Goal: Information Seeking & Learning: Learn about a topic

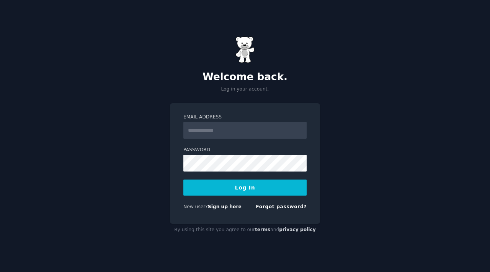
click at [214, 132] on input "Email Address" at bounding box center [244, 130] width 123 height 17
type input "**********"
click at [256, 188] on button "Log In" at bounding box center [244, 188] width 123 height 16
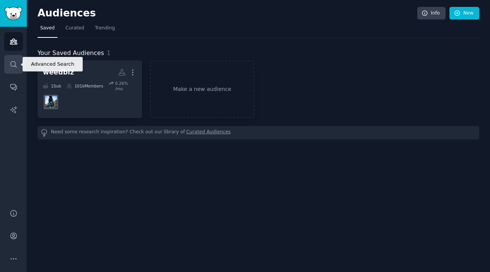
click at [14, 69] on link "Search" at bounding box center [13, 64] width 19 height 19
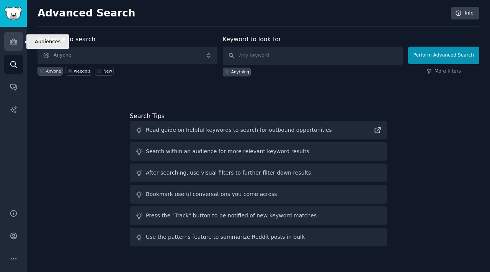
click at [17, 39] on icon "Sidebar" at bounding box center [14, 42] width 8 height 8
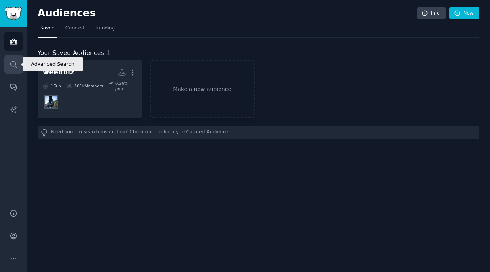
click at [12, 64] on icon "Sidebar" at bounding box center [14, 64] width 8 height 8
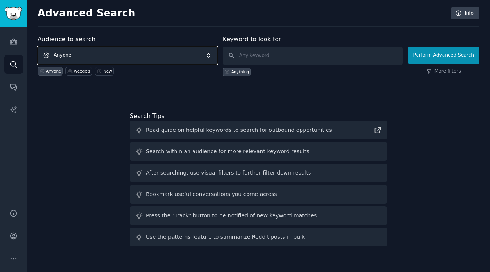
click at [103, 51] on span "Anyone" at bounding box center [128, 56] width 180 height 18
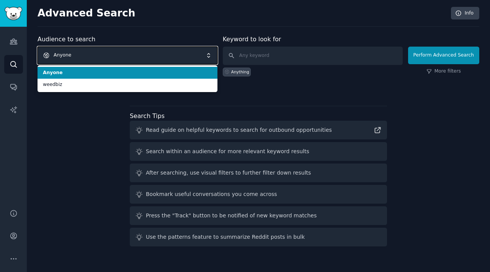
click at [103, 51] on span "Anyone" at bounding box center [128, 56] width 180 height 18
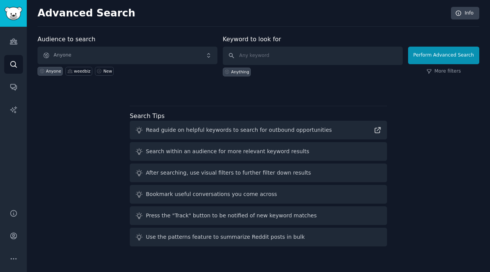
click at [89, 42] on label "Audience to search" at bounding box center [67, 39] width 58 height 7
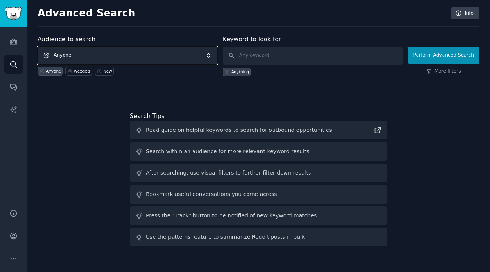
click at [83, 53] on span "Anyone" at bounding box center [128, 56] width 180 height 18
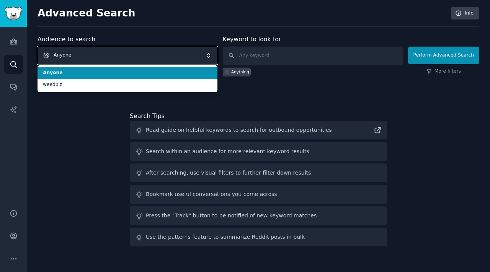
click at [83, 53] on span "Anyone" at bounding box center [128, 56] width 180 height 18
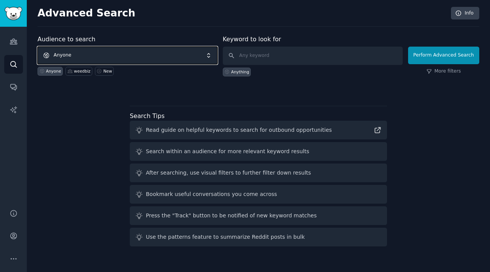
click at [83, 53] on span "Anyone" at bounding box center [128, 56] width 180 height 18
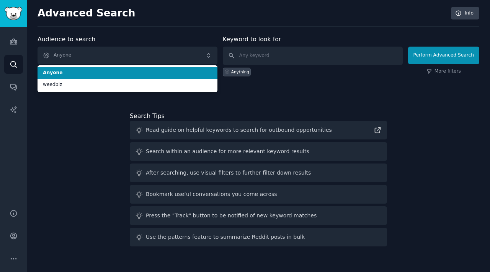
click at [83, 75] on span "Anyone" at bounding box center [127, 73] width 169 height 7
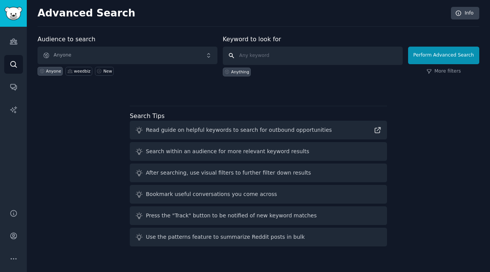
click at [258, 53] on input "text" at bounding box center [313, 56] width 180 height 18
type input "imgur"
click button "Perform Advanced Search" at bounding box center [443, 56] width 71 height 18
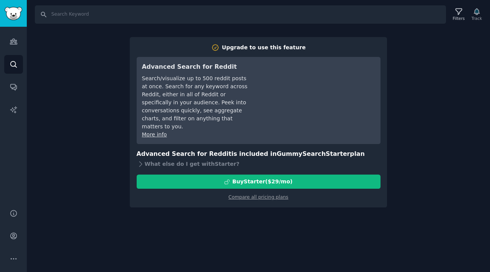
click at [293, 253] on div "Search Filters Track Upgrade to use this feature Advanced Search for Reddit Sea…" at bounding box center [258, 136] width 463 height 272
click at [16, 46] on link "Audiences" at bounding box center [13, 41] width 19 height 19
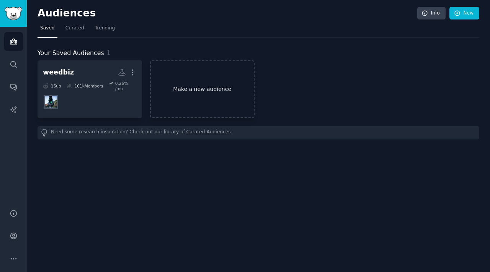
click at [188, 82] on link "Make a new audience" at bounding box center [202, 89] width 104 height 58
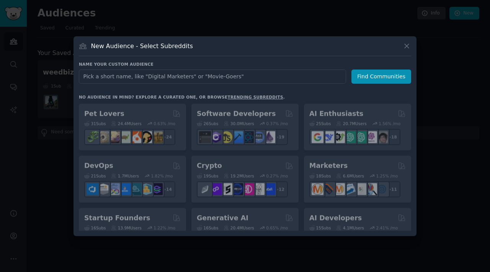
click at [145, 77] on input "text" at bounding box center [212, 77] width 267 height 14
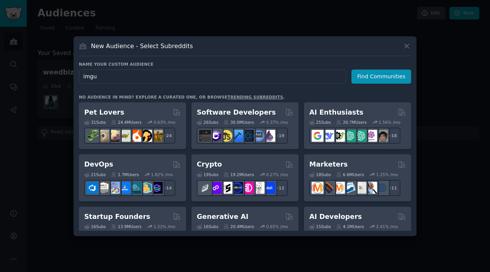
type input "imgur"
click button "Find Communities" at bounding box center [381, 77] width 60 height 14
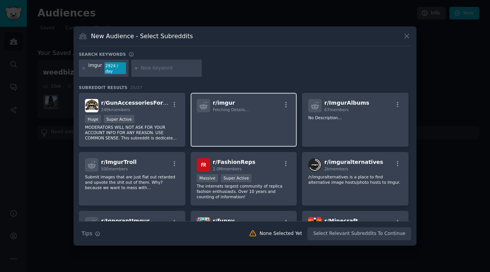
click at [251, 117] on p at bounding box center [244, 123] width 94 height 16
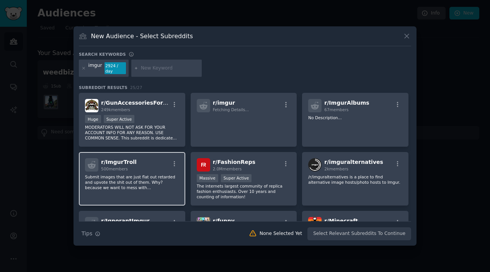
click at [123, 173] on div "r/ ImgurTroll 500 members Submit images that are just flat out retarded and upv…" at bounding box center [132, 179] width 106 height 54
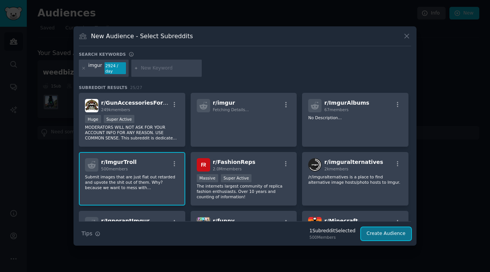
click at [382, 237] on button "Create Audience" at bounding box center [386, 234] width 51 height 13
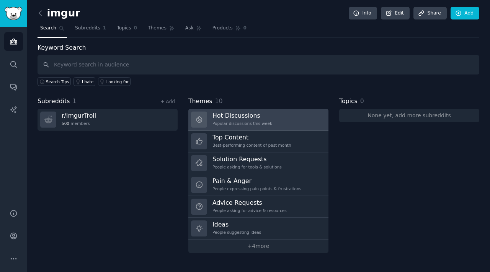
click at [279, 118] on link "Hot Discussions Popular discussions this week" at bounding box center [258, 120] width 140 height 22
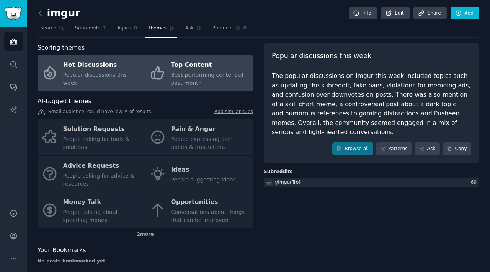
click at [196, 81] on span "Best-performing content of past month" at bounding box center [207, 79] width 73 height 14
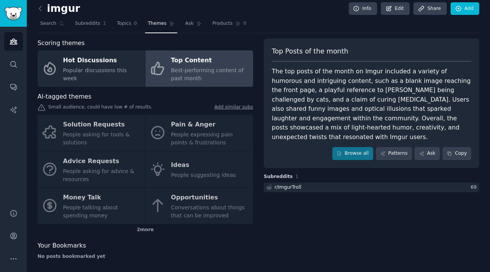
scroll to position [8, 0]
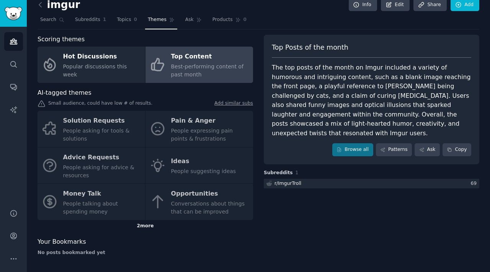
click at [147, 228] on div "2 more" at bounding box center [145, 226] width 215 height 12
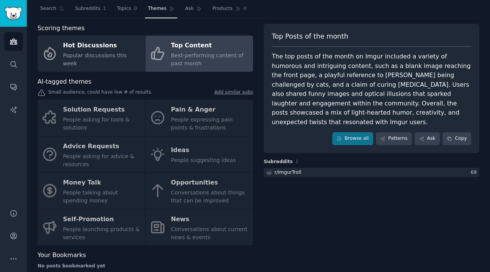
scroll to position [9, 0]
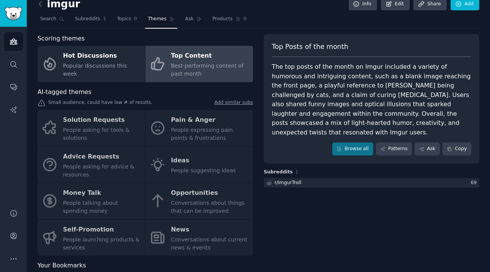
click at [126, 217] on div "Solution Requests People asking for tools & solutions Pain & Anger People expre…" at bounding box center [145, 183] width 215 height 146
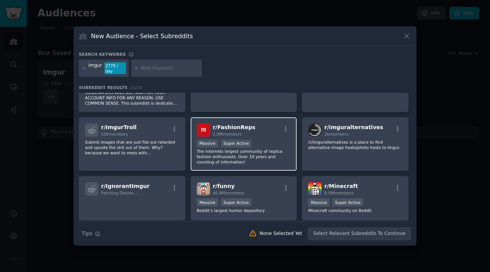
scroll to position [35, 0]
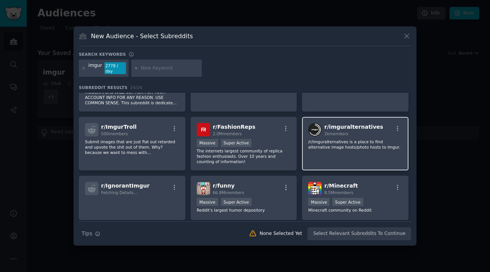
click at [358, 154] on div "r/ imguralternatives 2k members /r/imguralternatives is a place to find alterna…" at bounding box center [355, 144] width 106 height 54
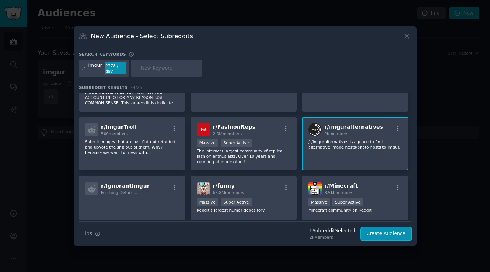
click at [398, 234] on button "Create Audience" at bounding box center [386, 234] width 51 height 13
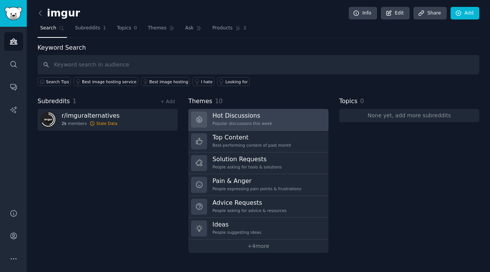
click at [254, 120] on div "Hot Discussions Popular discussions this week" at bounding box center [242, 120] width 60 height 16
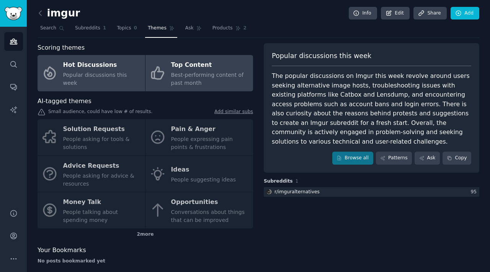
click at [236, 77] on span "Best-performing content of past month" at bounding box center [207, 79] width 73 height 14
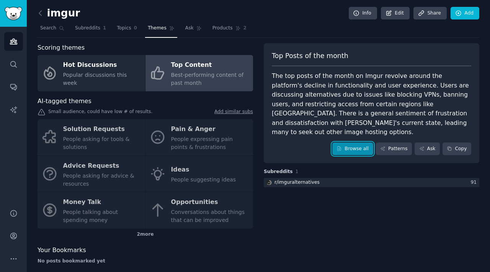
click at [355, 145] on link "Browse all" at bounding box center [352, 149] width 41 height 13
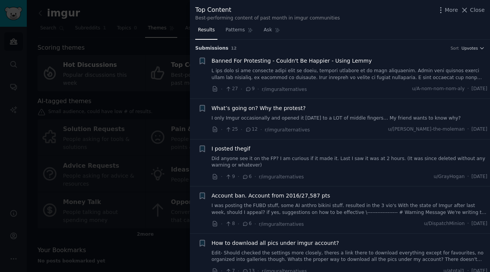
click at [235, 72] on link at bounding box center [350, 74] width 276 height 13
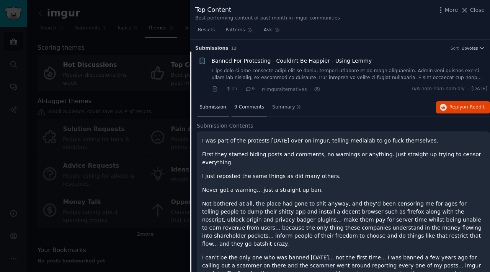
click at [248, 107] on span "9 Comments" at bounding box center [249, 107] width 30 height 7
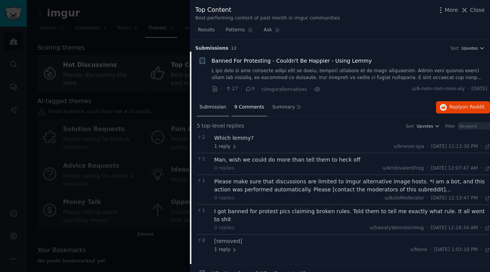
click at [218, 104] on span "Submission" at bounding box center [212, 107] width 27 height 7
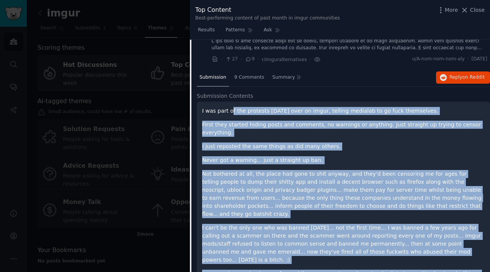
scroll to position [19, 0]
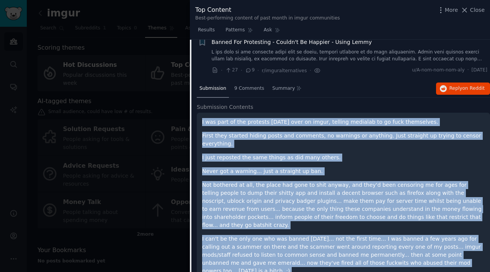
drag, startPoint x: 368, startPoint y: 192, endPoint x: 200, endPoint y: 117, distance: 184.6
click at [200, 117] on div "I was part of the protests today over on imgur, telling medialab to go fuck the…" at bounding box center [343, 214] width 293 height 202
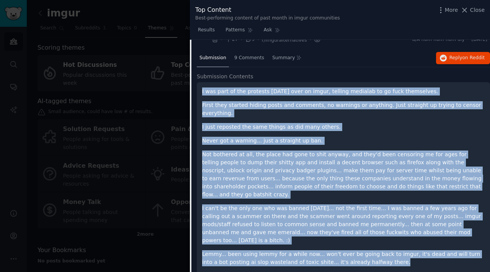
scroll to position [51, 0]
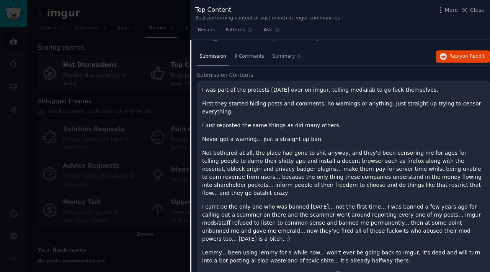
click at [347, 139] on p "Never got a warning... just a straight up ban." at bounding box center [343, 139] width 282 height 8
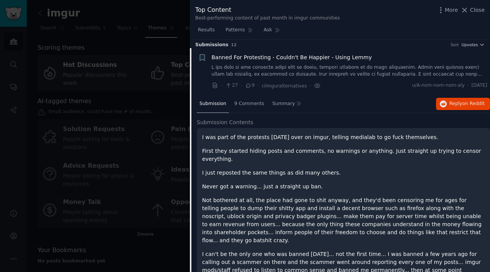
scroll to position [0, 0]
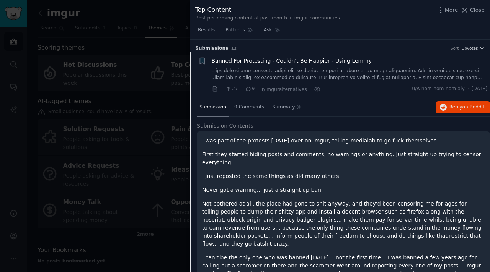
click at [229, 59] on span "Banned For Protesting - Couldn't Be Happier - Using Lemmy" at bounding box center [292, 61] width 160 height 8
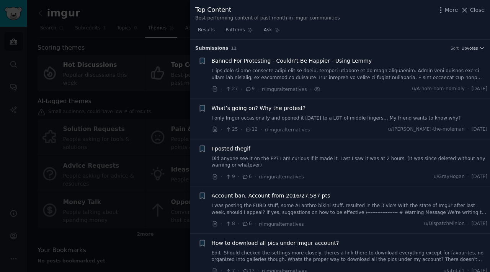
scroll to position [12, 0]
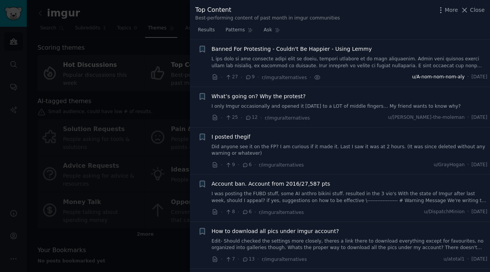
click at [413, 79] on span "u/A-nom-nom-nom-aly" at bounding box center [438, 77] width 52 height 7
click at [281, 79] on span "r/imguralternatives" at bounding box center [284, 77] width 45 height 5
click at [340, 62] on link at bounding box center [350, 62] width 276 height 13
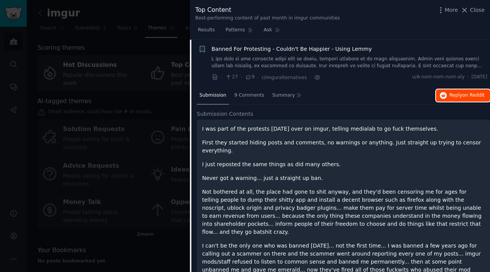
click at [464, 95] on span "on Reddit" at bounding box center [473, 95] width 22 height 5
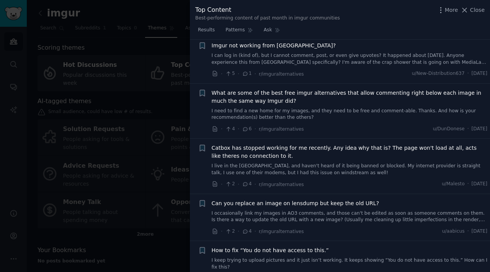
scroll to position [576, 0]
click at [291, 200] on div "Can you replace an image on lensdump but keep the old URL? I occasionally link …" at bounding box center [350, 212] width 276 height 24
click at [291, 200] on span "Can you replace an image on lensdump but keep the old URL?" at bounding box center [296, 204] width 168 height 8
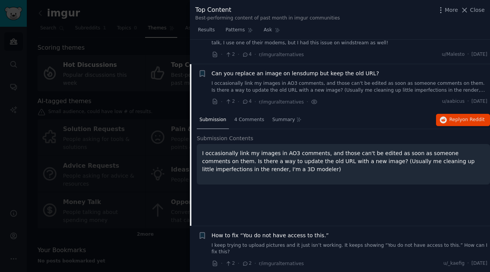
scroll to position [464, 0]
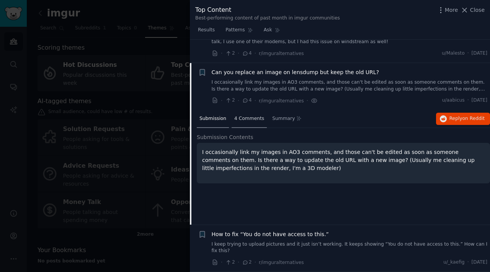
click at [254, 121] on span "4 Comments" at bounding box center [249, 119] width 30 height 7
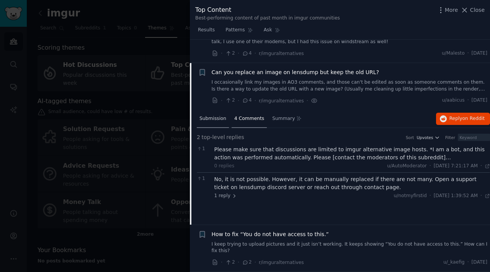
click at [206, 117] on span "Submission" at bounding box center [212, 119] width 27 height 7
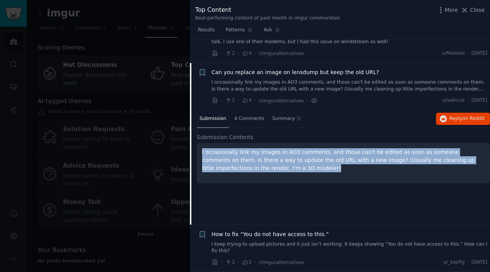
drag, startPoint x: 266, startPoint y: 167, endPoint x: 197, endPoint y: 154, distance: 70.2
click at [197, 154] on div "I occasionally link my images in AO3 comments, and those can't be edited as soo…" at bounding box center [343, 163] width 293 height 41
click at [282, 157] on p "I occasionally link my images in AO3 comments, and those can't be edited as soo…" at bounding box center [343, 160] width 282 height 24
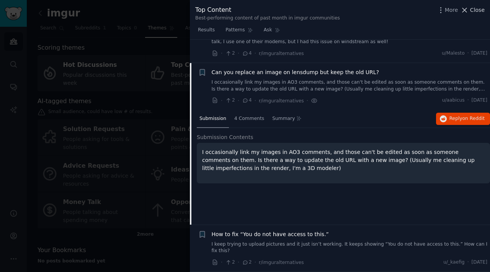
click at [473, 11] on span "Close" at bounding box center [477, 10] width 15 height 8
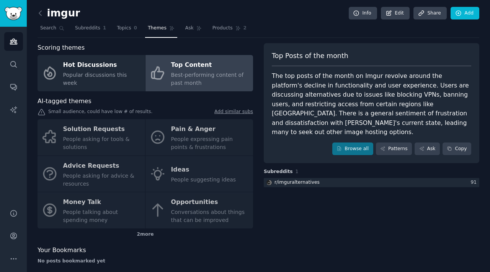
click at [219, 140] on div "Solution Requests People asking for tools & solutions Pain & Anger People expre…" at bounding box center [145, 173] width 215 height 109
click at [189, 142] on div "Solution Requests People asking for tools & solutions Pain & Anger People expre…" at bounding box center [145, 173] width 215 height 109
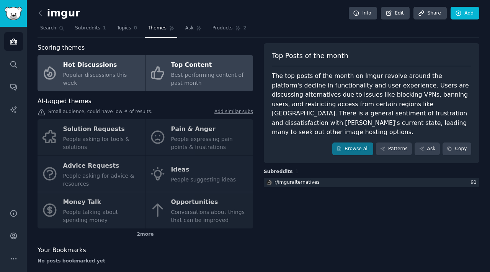
click at [66, 72] on div "Hot Discussions" at bounding box center [102, 65] width 78 height 12
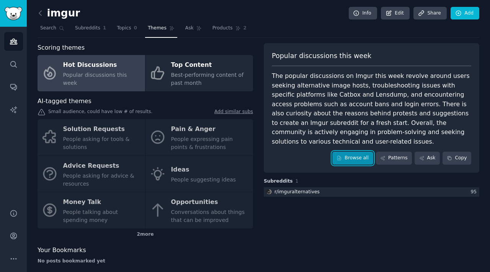
click at [354, 160] on link "Browse all" at bounding box center [352, 158] width 41 height 13
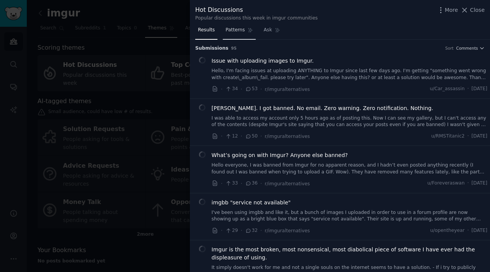
click at [233, 31] on span "Patterns" at bounding box center [234, 30] width 19 height 7
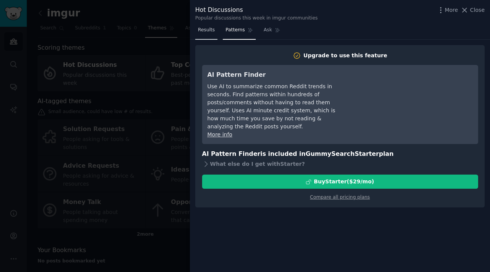
click at [213, 30] on span "Results" at bounding box center [206, 30] width 17 height 7
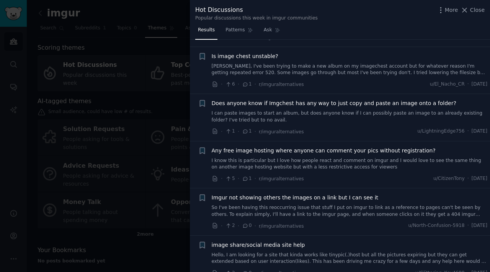
scroll to position [4178, 0]
click at [489, 272] on div "Submission s 95 Sort Comments + Issue with uploading images to Imgur. Hello, I'…" at bounding box center [340, 156] width 300 height 233
click at [320, 170] on div "Any free image hosting where anyone can comment your pics without registration?…" at bounding box center [350, 166] width 276 height 36
click at [320, 176] on div "· 5 · 1 · r/imguralternatives u/CitizenTony · Thu 9/14/2023" at bounding box center [350, 180] width 276 height 8
click at [480, 12] on span "Close" at bounding box center [477, 10] width 15 height 8
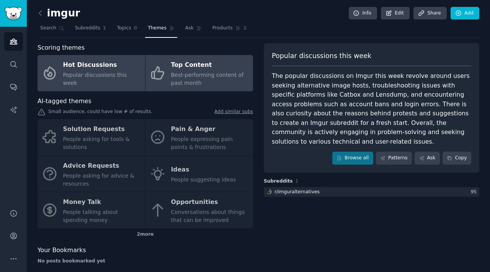
click at [219, 83] on div "Best-performing content of past month" at bounding box center [210, 79] width 78 height 16
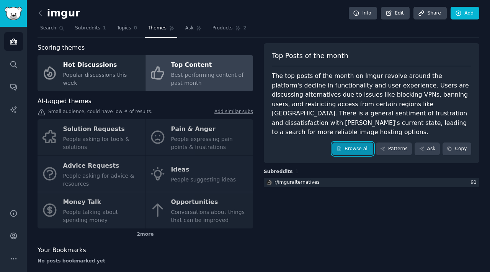
click at [360, 143] on link "Browse all" at bounding box center [352, 149] width 41 height 13
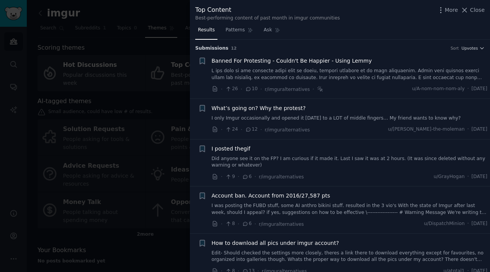
click at [261, 112] on span "What’s going on? Why the protest?" at bounding box center [259, 108] width 94 height 8
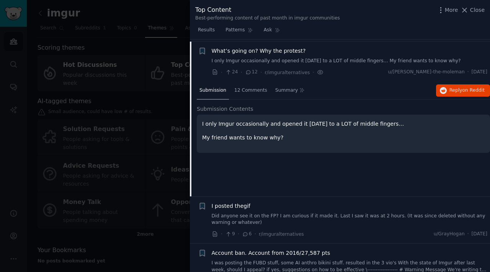
scroll to position [59, 0]
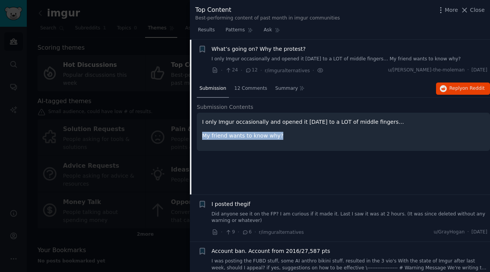
drag, startPoint x: 271, startPoint y: 137, endPoint x: 203, endPoint y: 127, distance: 68.4
click at [203, 127] on div "I only Imgur occasionally and opened it today to a LOT of middle fingers… My fr…" at bounding box center [343, 129] width 282 height 22
click at [235, 136] on p "My friend wants to know why?" at bounding box center [343, 136] width 282 height 8
click at [243, 84] on div "12 Comments" at bounding box center [251, 89] width 38 height 18
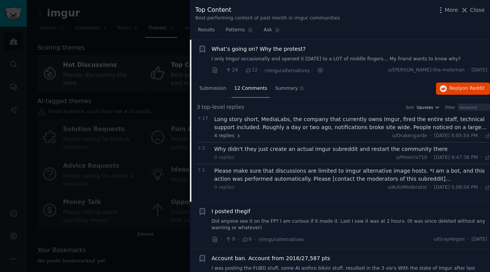
click at [299, 129] on div "Long story short, MediaLabs, the company that currently owns Imgur, fired the e…" at bounding box center [352, 124] width 276 height 16
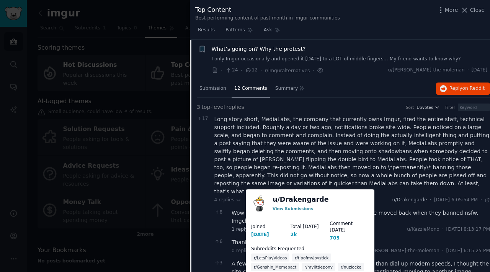
click at [392, 197] on span "u/Drakengarde" at bounding box center [409, 199] width 35 height 5
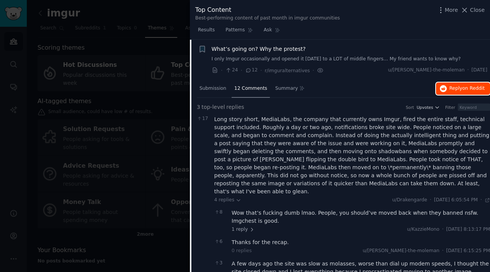
click at [470, 87] on span "on Reddit" at bounding box center [473, 88] width 22 height 5
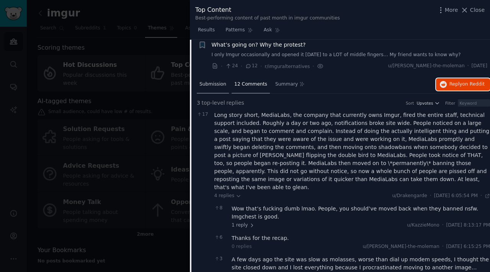
scroll to position [49, 0]
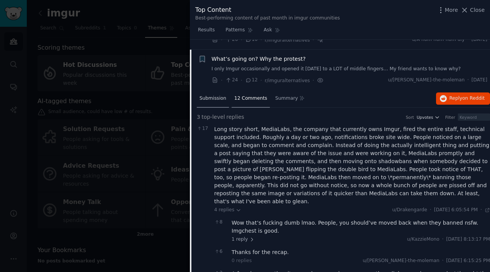
click at [202, 97] on span "Submission" at bounding box center [212, 98] width 27 height 7
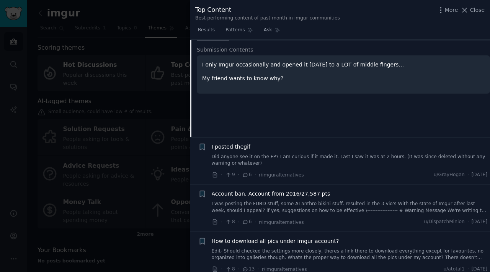
scroll to position [117, 0]
click at [272, 155] on link "Did anyone see it on the FP? I am curious if it made it. Last I saw it was at 2…" at bounding box center [350, 159] width 276 height 13
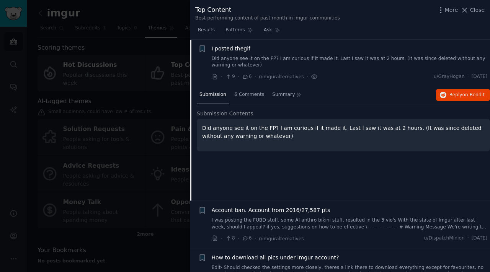
scroll to position [100, 0]
click at [455, 91] on button "Reply on Reddit" at bounding box center [463, 96] width 54 height 12
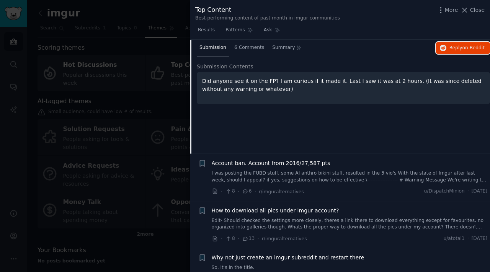
scroll to position [150, 0]
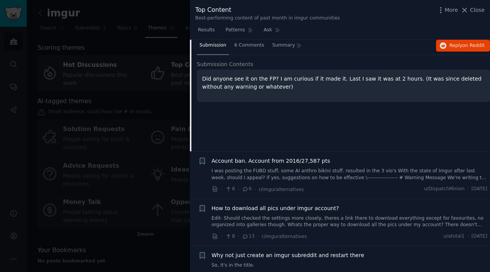
click at [261, 168] on link "I was posting the FUBD stuff, some AI anthro bikini stuff. resulted in the 3 vi…" at bounding box center [350, 174] width 276 height 13
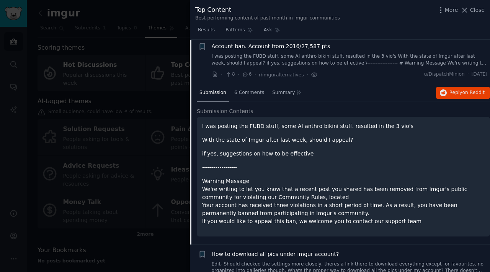
scroll to position [147, 0]
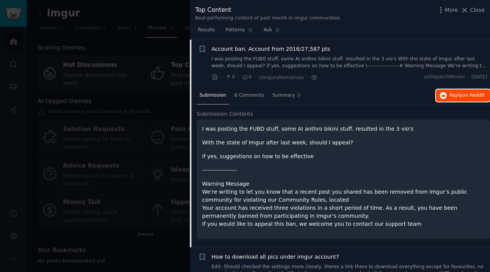
click at [464, 95] on span "on Reddit" at bounding box center [473, 95] width 22 height 5
